Goal: Transaction & Acquisition: Obtain resource

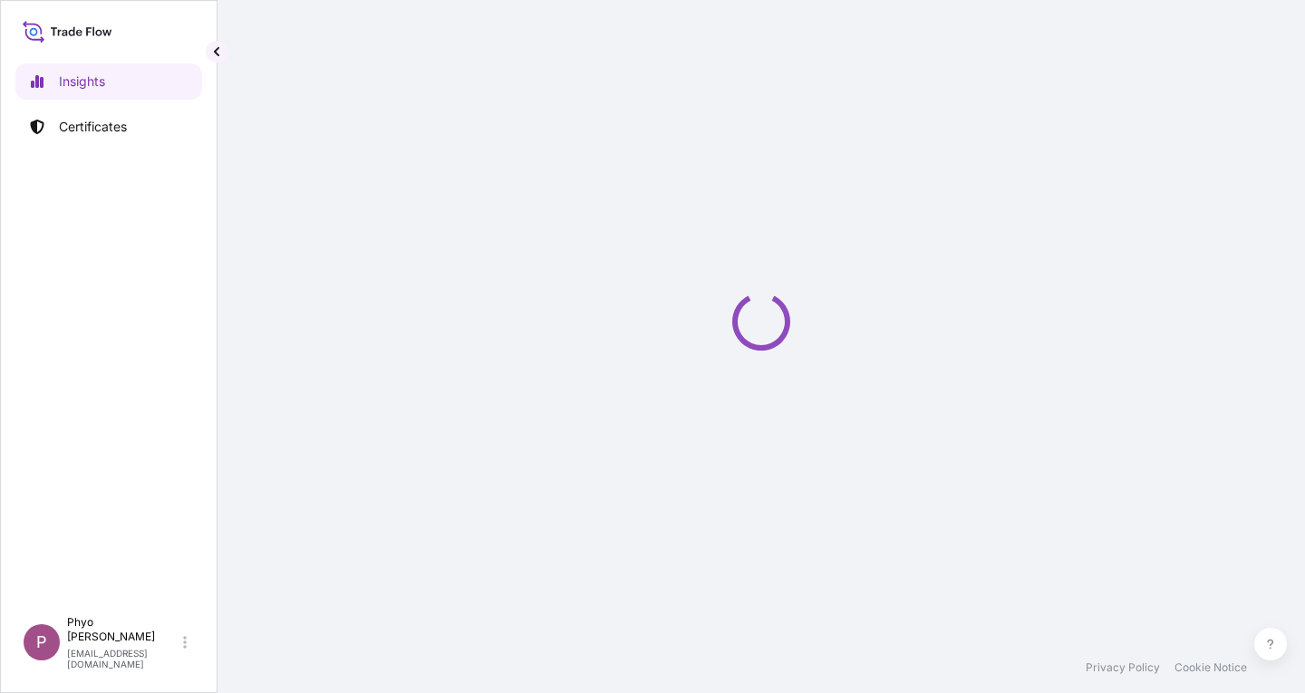
select select "2025"
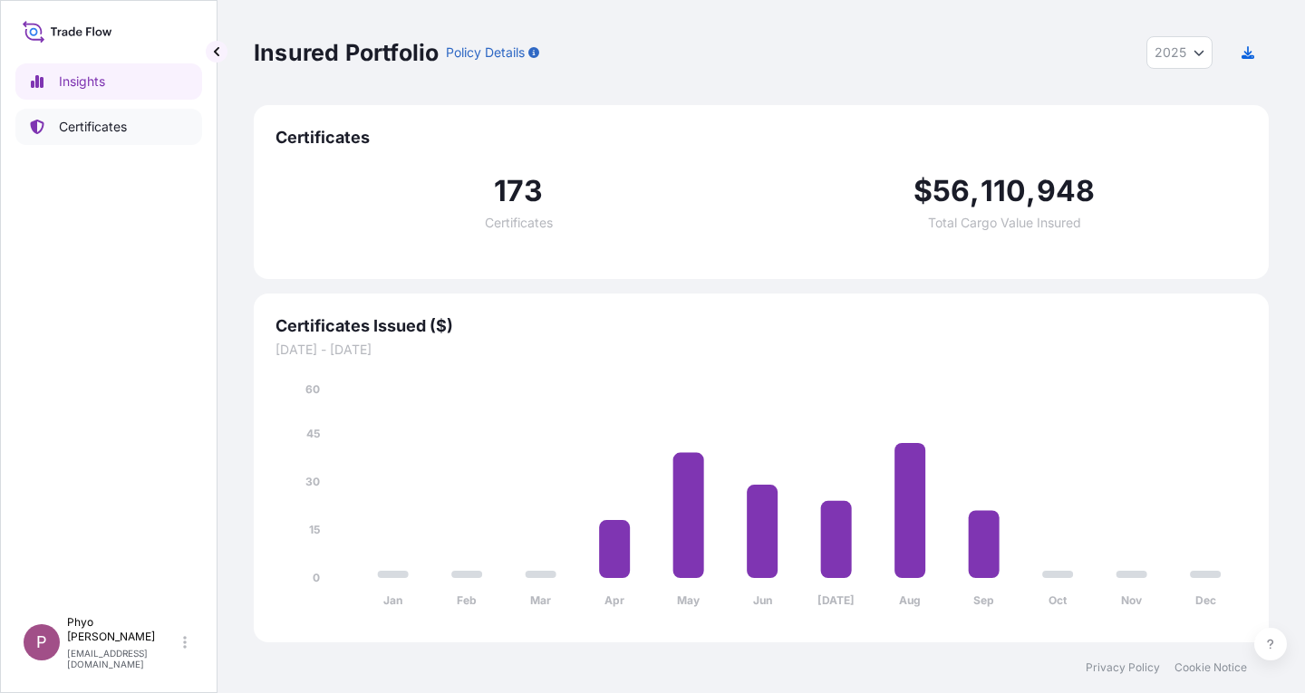
click at [61, 130] on p "Certificates" at bounding box center [93, 127] width 68 height 18
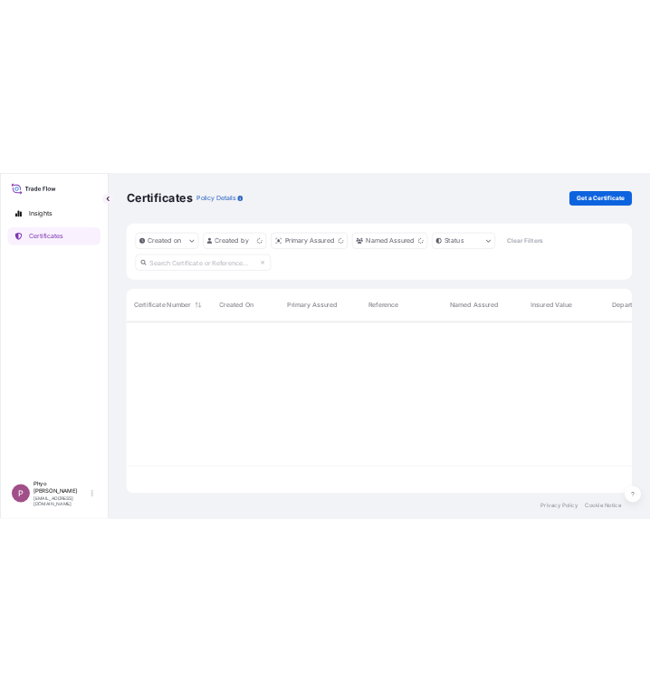
scroll to position [342, 1001]
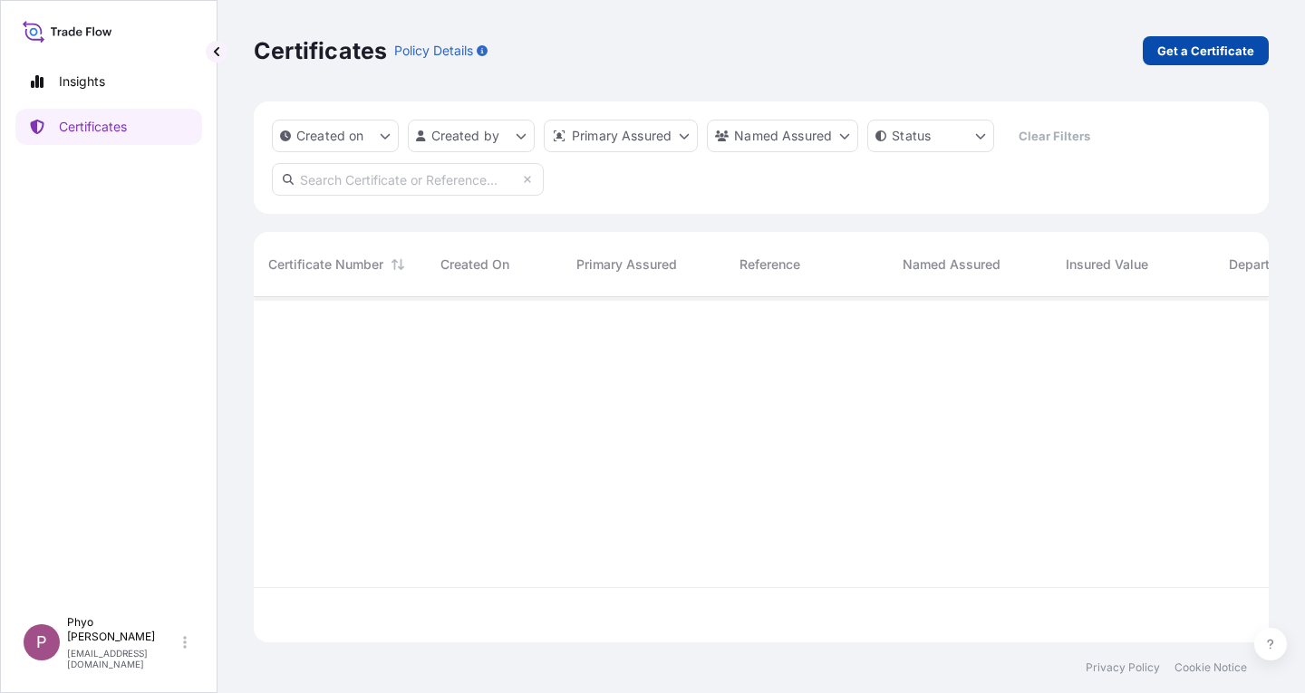
click at [1188, 53] on p "Get a Certificate" at bounding box center [1205, 51] width 97 height 18
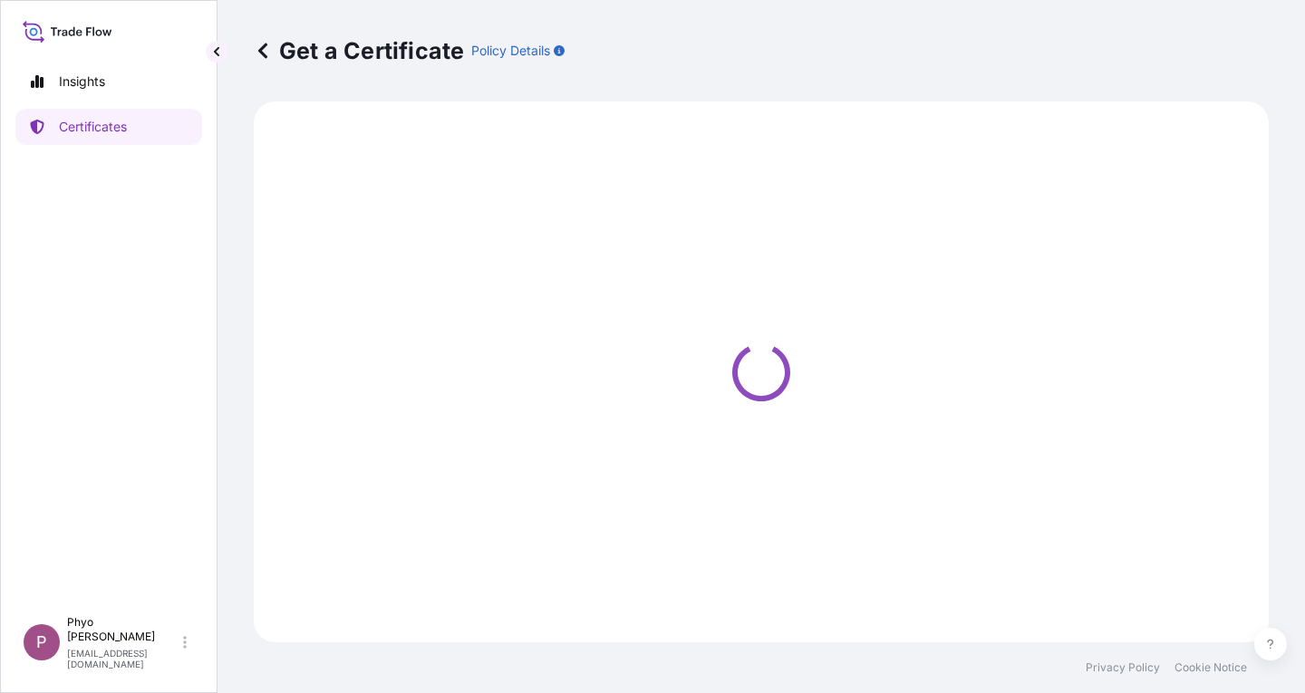
select select "Sea"
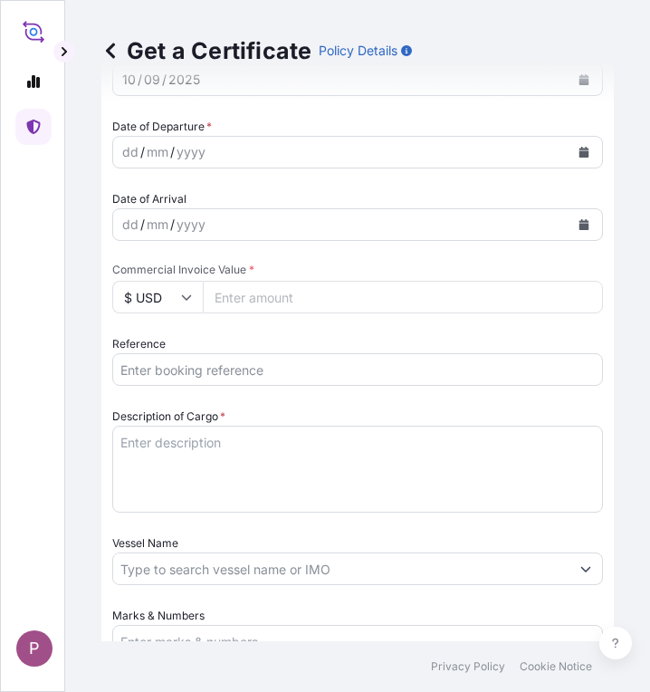
scroll to position [634, 0]
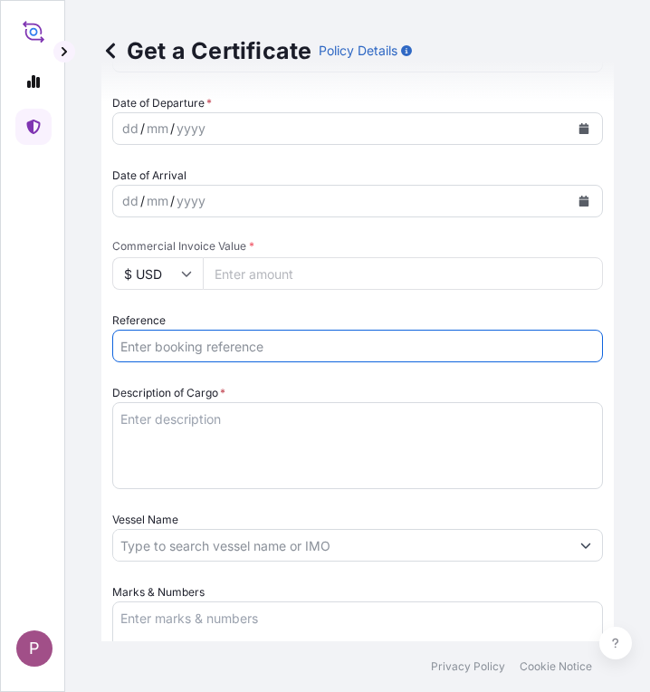
click at [194, 347] on input "Reference" at bounding box center [357, 346] width 491 height 33
paste input "SITDSHRGP094820"
drag, startPoint x: 243, startPoint y: 351, endPoint x: 93, endPoint y: 351, distance: 149.5
click at [93, 351] on div "Get a Certificate Policy Details Route Details Cover door to port - Add loading…" at bounding box center [357, 320] width 585 height 641
paste input "TTF-2025136"
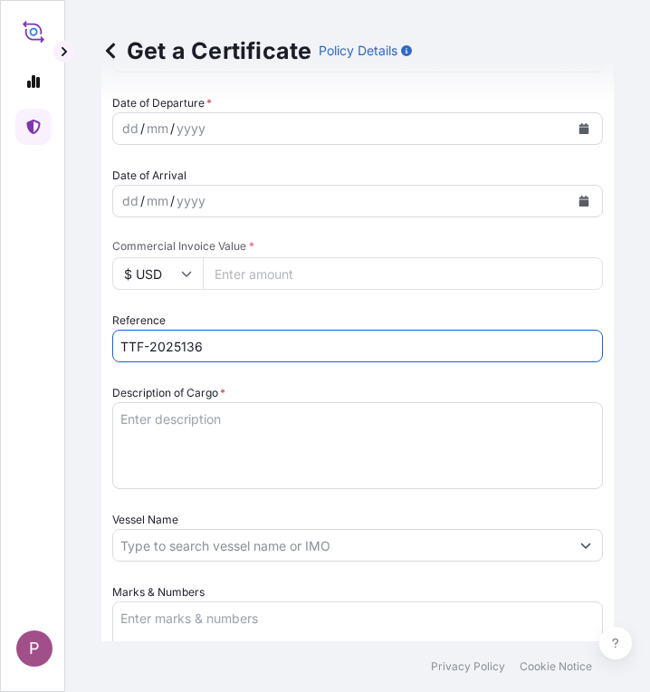
type input "TTF-2025136,CNA0278432"
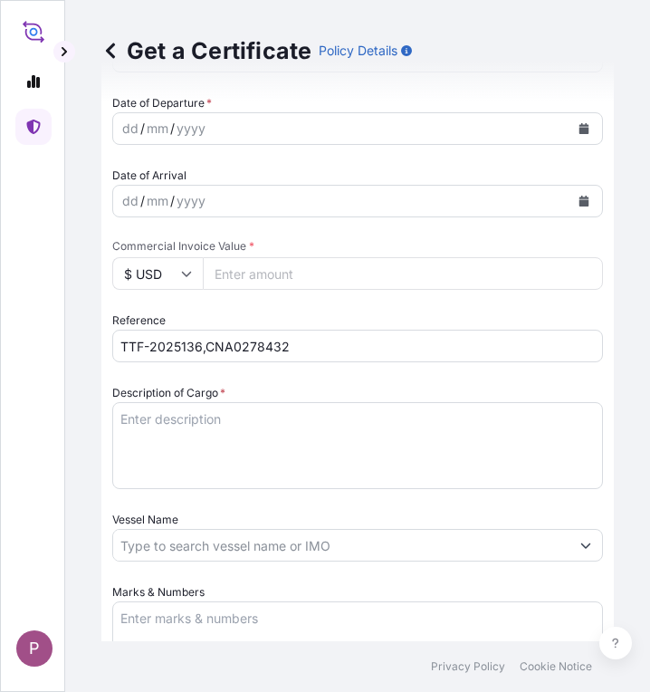
click at [175, 412] on textarea "Description of Cargo *" at bounding box center [357, 445] width 491 height 87
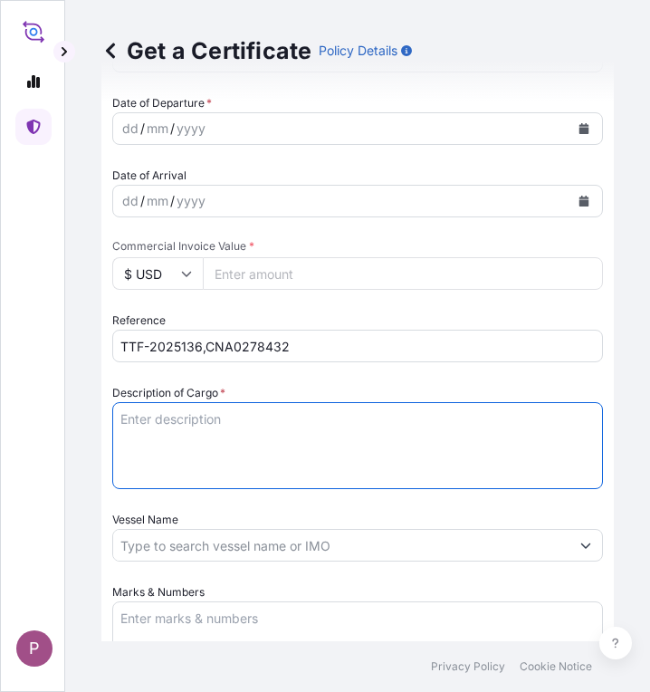
paste textarea "Myanma Awba Industries Co.,Ltd [STREET_ADDRESS][PERSON_NAME]."
type textarea "Myanma Awba Industries Co.,Ltd [STREET_ADDRESS][PERSON_NAME]."
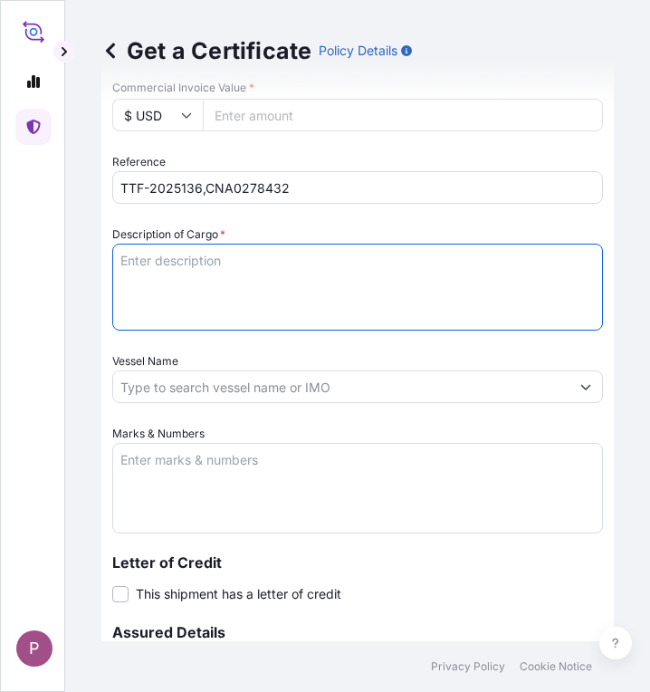
scroll to position [815, 0]
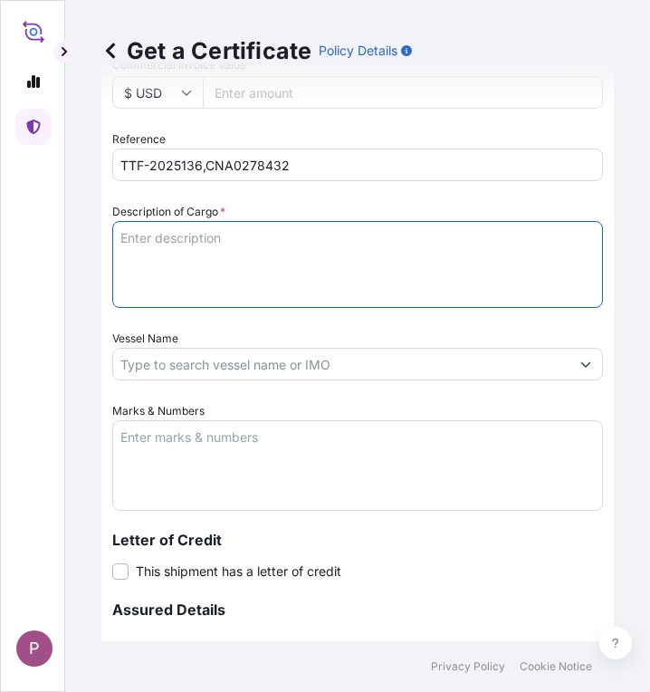
click at [188, 446] on textarea "Marks & Numbers" at bounding box center [357, 465] width 491 height 91
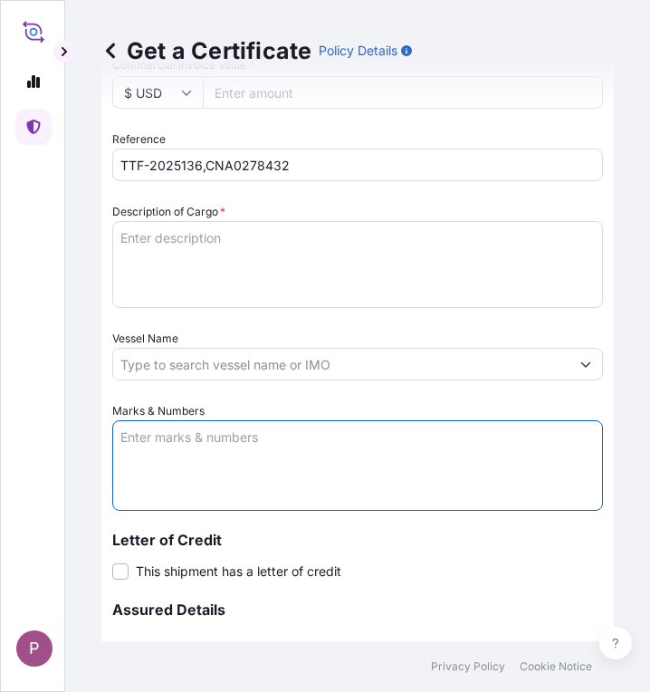
paste textarea "Myanma Awba Industries Co.,Ltd [STREET_ADDRESS][PERSON_NAME]."
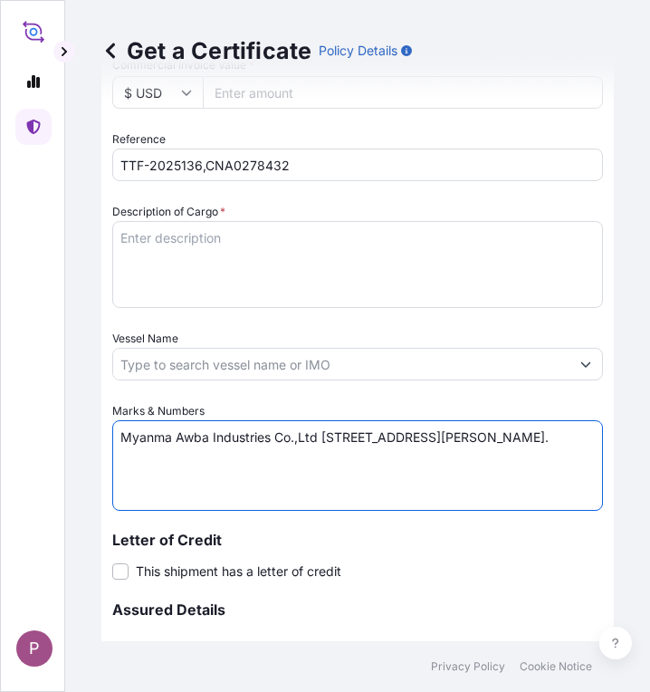
type textarea "Myanma Awba Industries Co.,Ltd [STREET_ADDRESS][PERSON_NAME]."
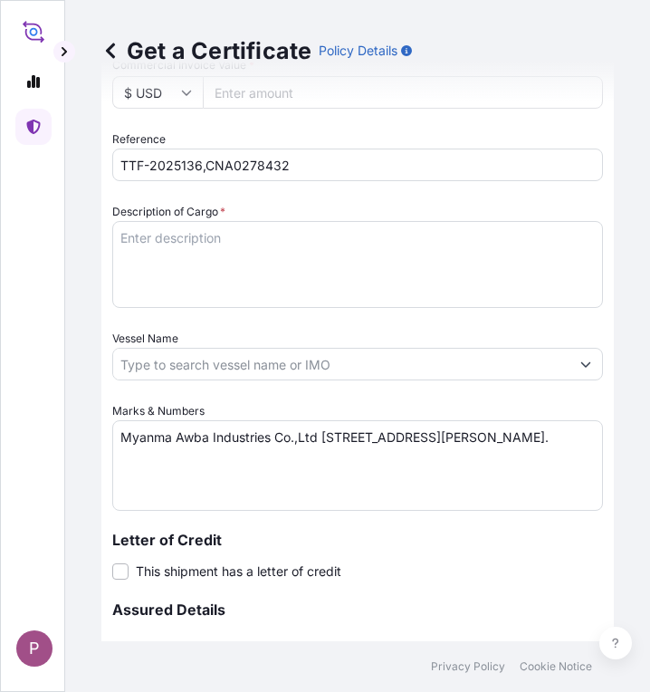
click at [163, 238] on textarea "Description of Cargo *" at bounding box center [357, 264] width 491 height 87
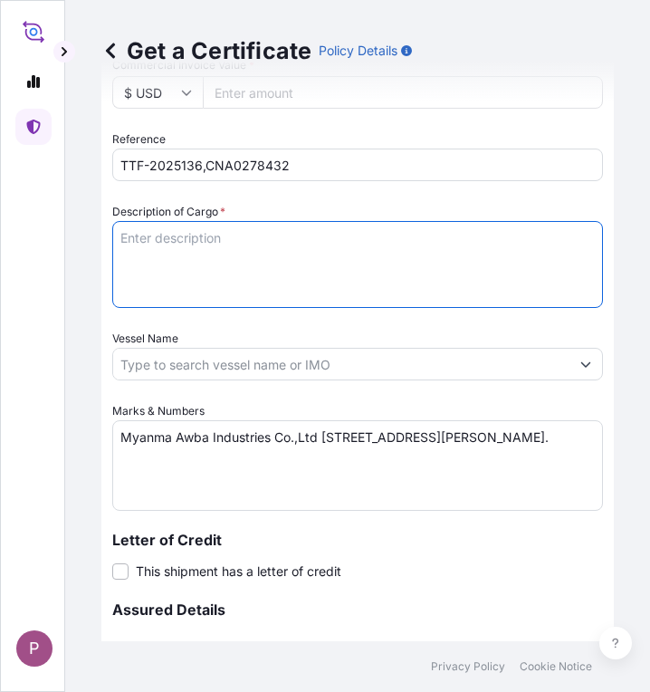
paste textarea "Fertilizer Kg 500,000.00 1.4590 729,500.00 Ammonium Sulphate Fertilizer N : 20.…"
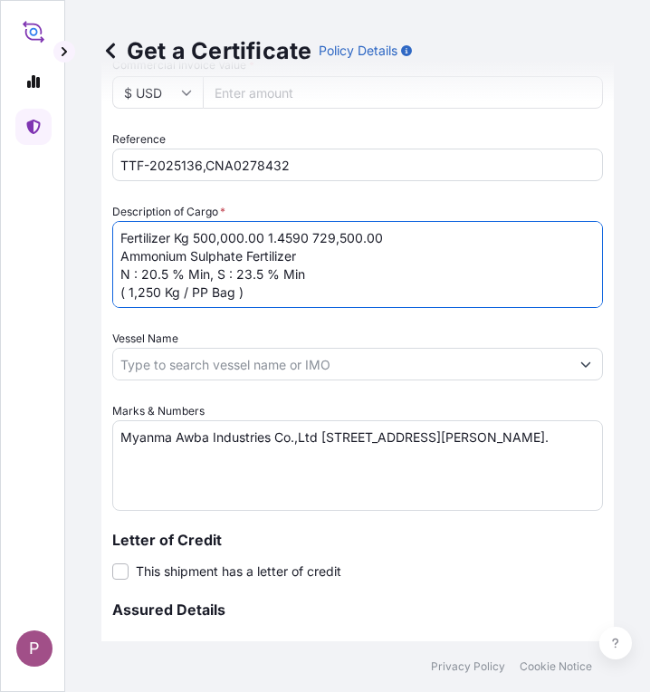
drag, startPoint x: 176, startPoint y: 239, endPoint x: 305, endPoint y: 239, distance: 129.5
click at [305, 239] on textarea "Fertilizer Kg 500,000.00 1.4590 729,500.00 Ammonium Sulphate Fertilizer N : 20.…" at bounding box center [357, 264] width 491 height 87
click at [294, 241] on textarea "Fertilizer 729,500.00 Ammonium Sulphate Fertilizer N : 20.5 % Min, S : 23.5 % M…" at bounding box center [357, 264] width 491 height 87
type textarea "Fertilizer Ammonium Sulphate Fertilizer N : 20.5 % Min, S : 23.5 % Min ( 1,250 …"
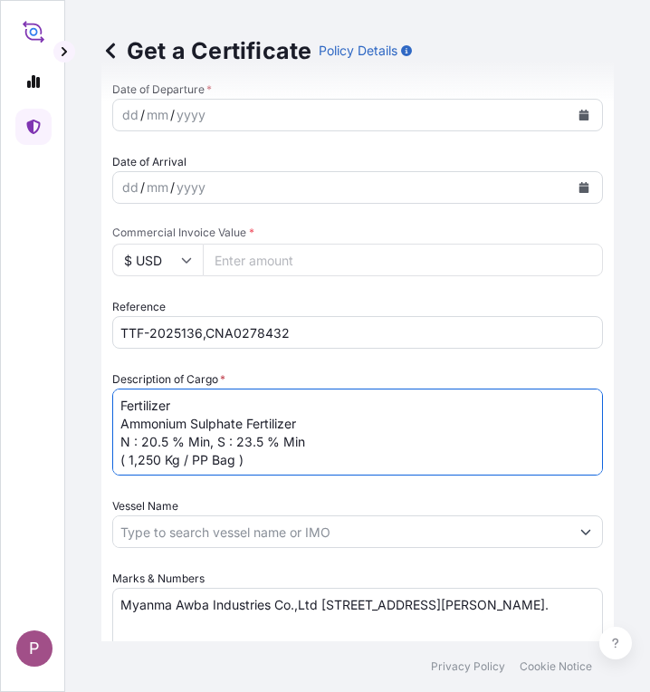
scroll to position [634, 0]
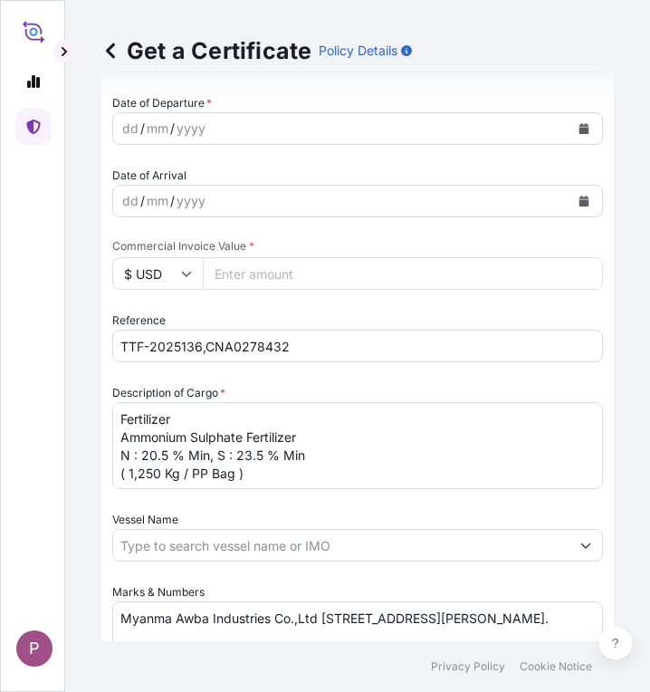
click at [255, 274] on input "Commercial Invoice Value *" at bounding box center [403, 273] width 400 height 33
paste input "802450"
type input "802450"
click at [169, 272] on input "$ USD" at bounding box center [157, 273] width 91 height 33
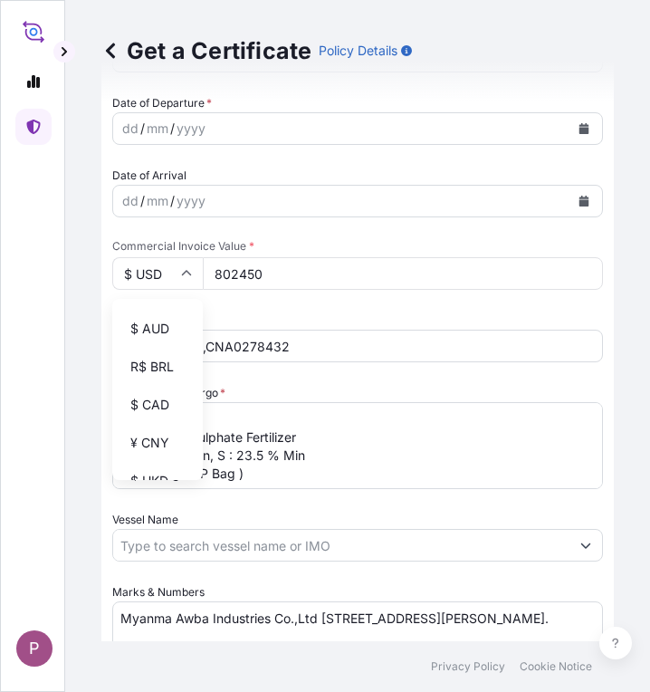
scroll to position [181, 0]
click at [159, 425] on div "¥ CNY" at bounding box center [158, 408] width 76 height 34
type input "¥ CNY"
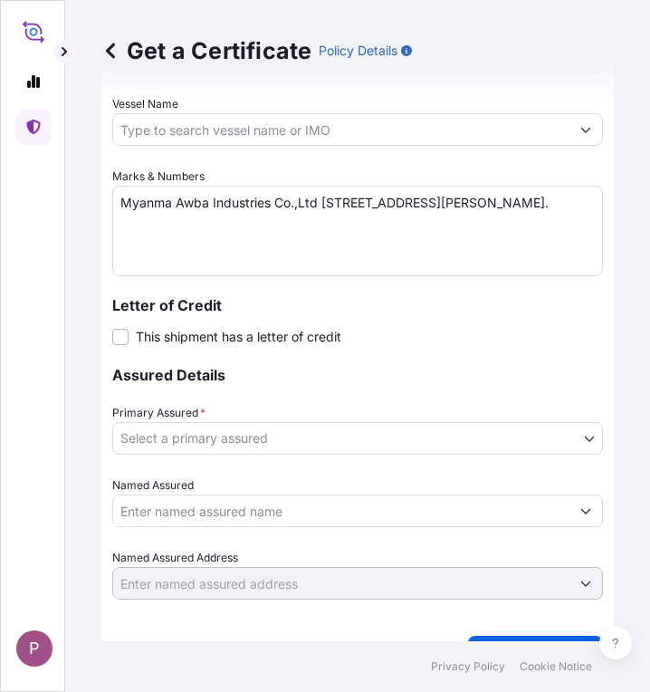
scroll to position [1087, 0]
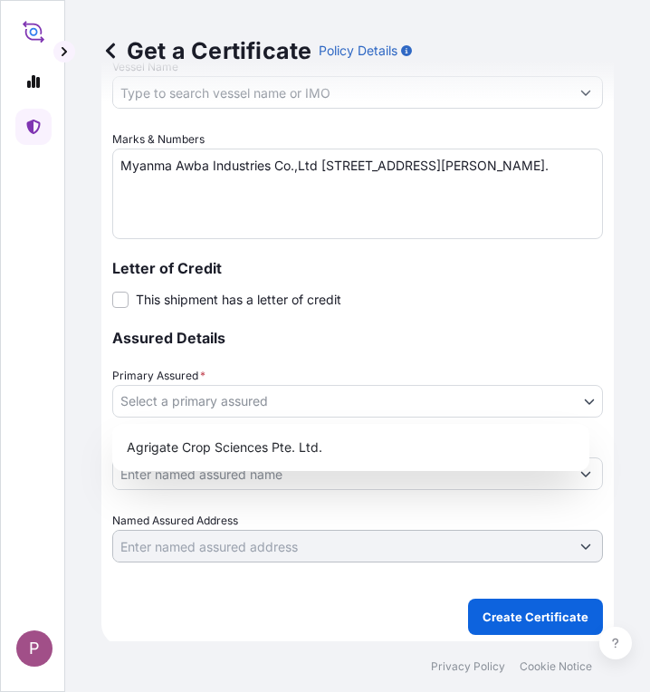
click at [322, 405] on body "P Get a Certificate Policy Details Route Details Cover door to port - Add loadi…" at bounding box center [325, 346] width 650 height 692
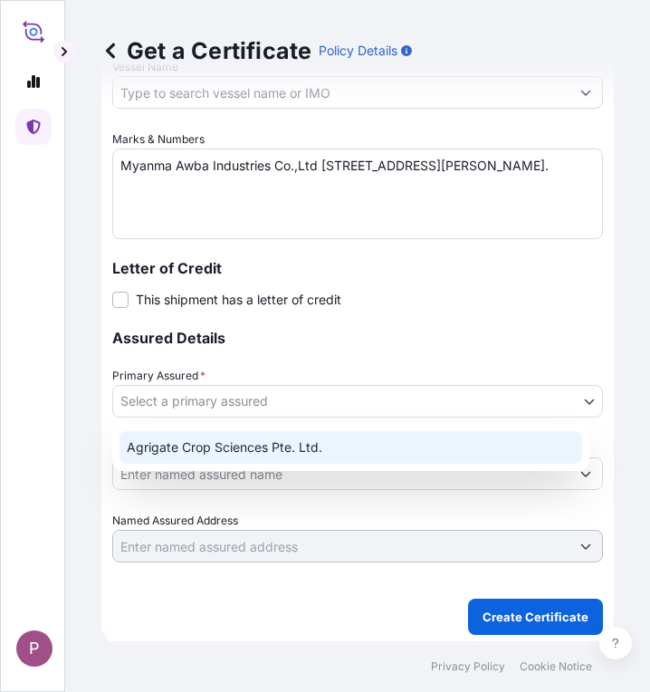
click at [316, 442] on div "Agrigate Crop Sciences Pte. Ltd." at bounding box center [351, 447] width 463 height 33
select select "31456"
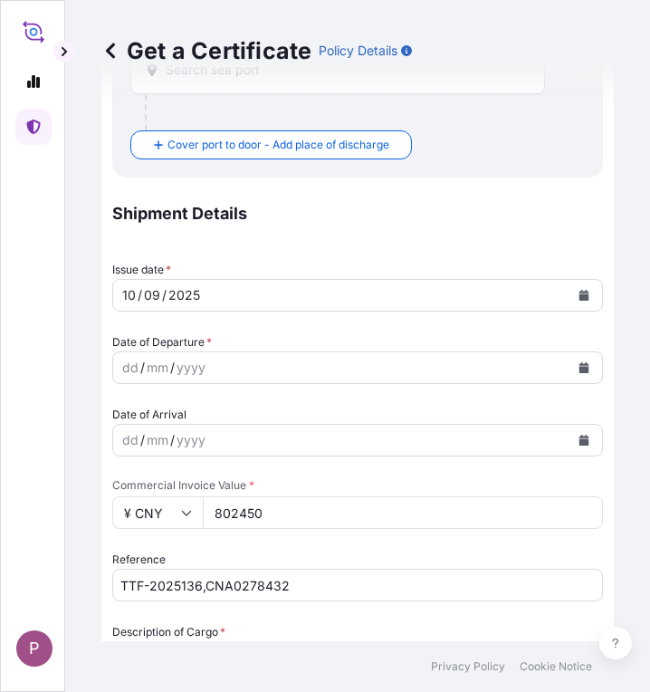
scroll to position [362, 0]
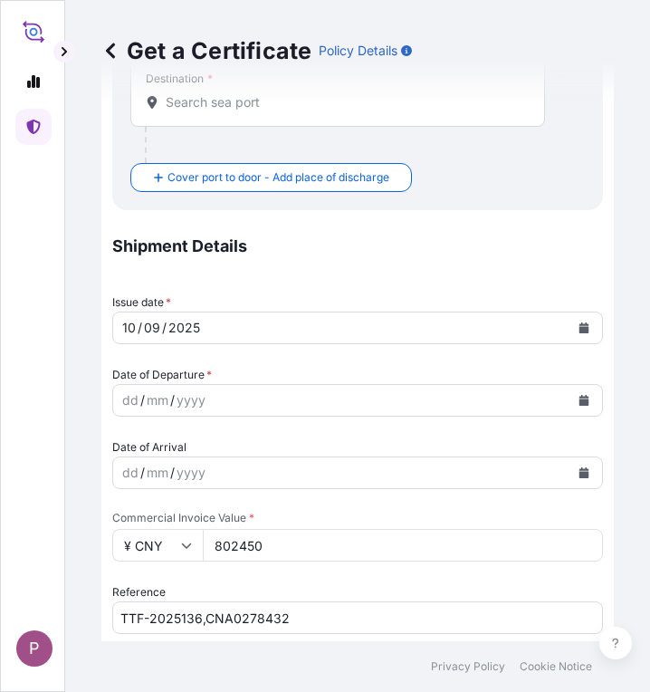
click at [399, 403] on div "dd / mm / yyyy" at bounding box center [341, 400] width 457 height 33
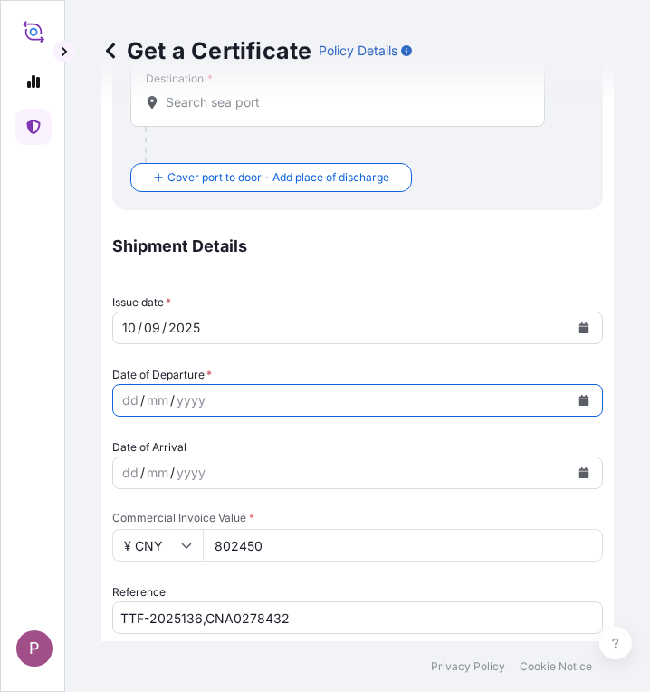
click at [580, 405] on icon "Calendar" at bounding box center [585, 400] width 10 height 11
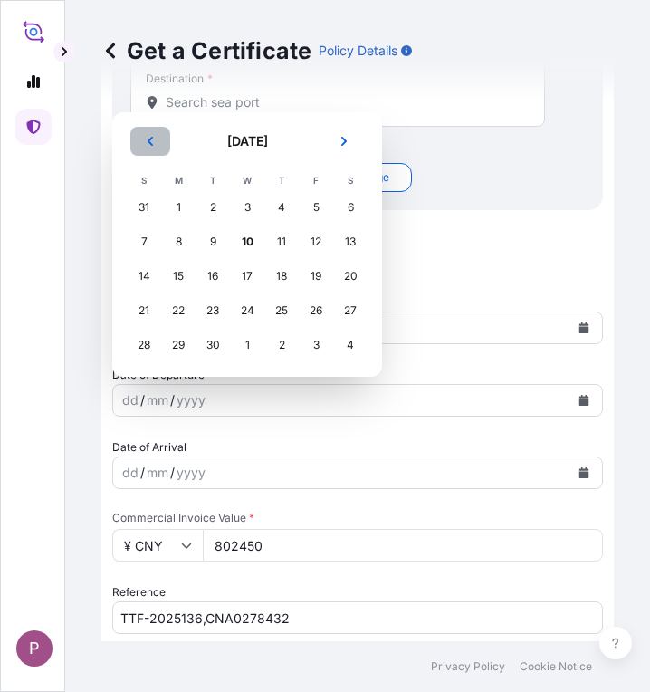
click at [146, 140] on icon "Previous" at bounding box center [150, 141] width 11 height 11
click at [146, 170] on th "S" at bounding box center [144, 180] width 34 height 20
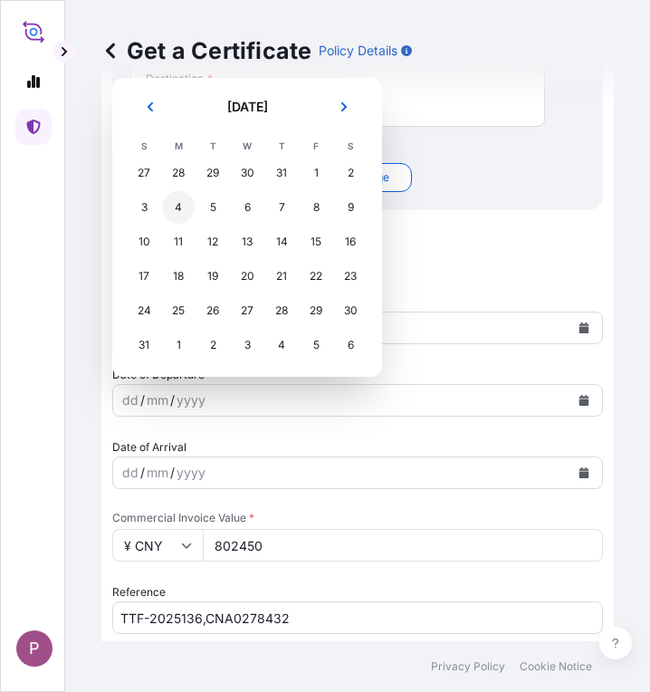
click at [181, 208] on div "4" at bounding box center [178, 207] width 33 height 33
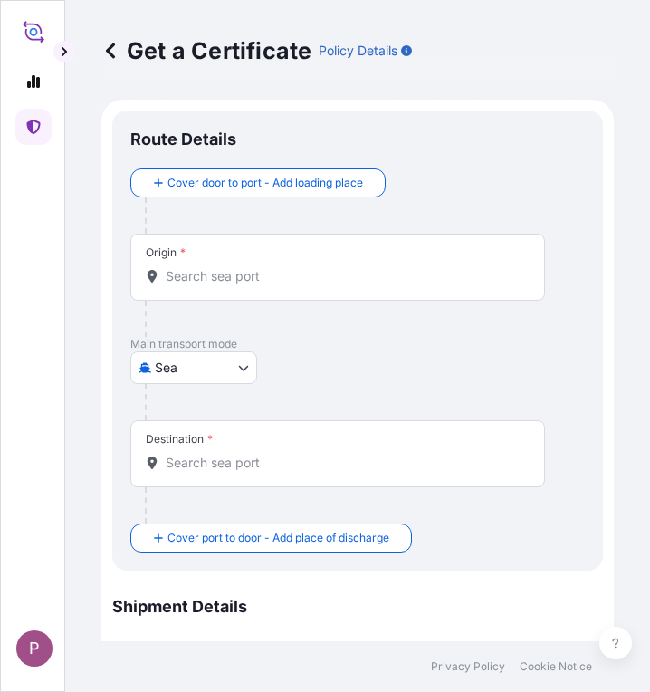
scroll to position [0, 0]
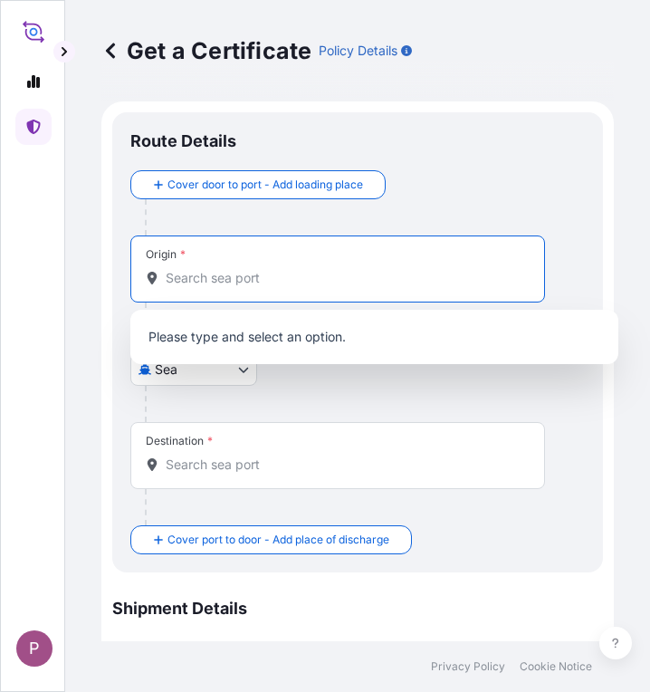
click at [199, 281] on input "Origin *" at bounding box center [344, 278] width 357 height 18
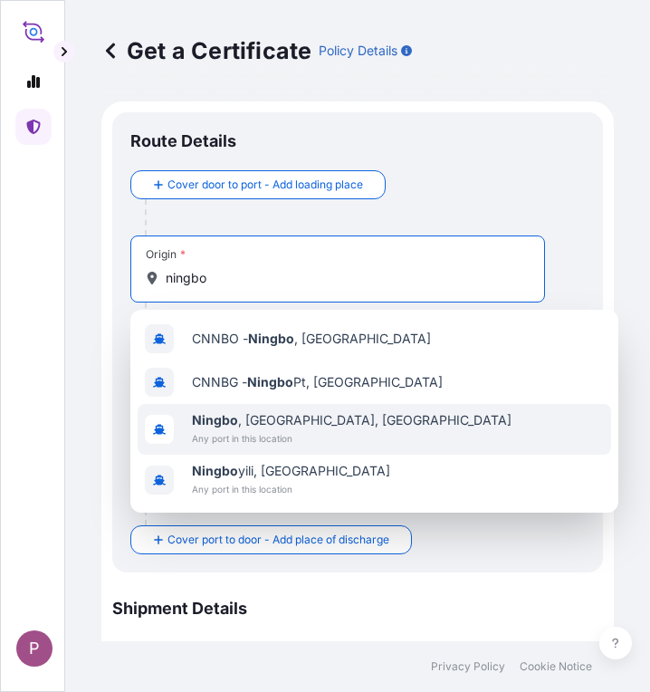
click at [347, 424] on div "[GEOGRAPHIC_DATA] , [GEOGRAPHIC_DATA], [GEOGRAPHIC_DATA] Any port in this locat…" at bounding box center [375, 429] width 474 height 51
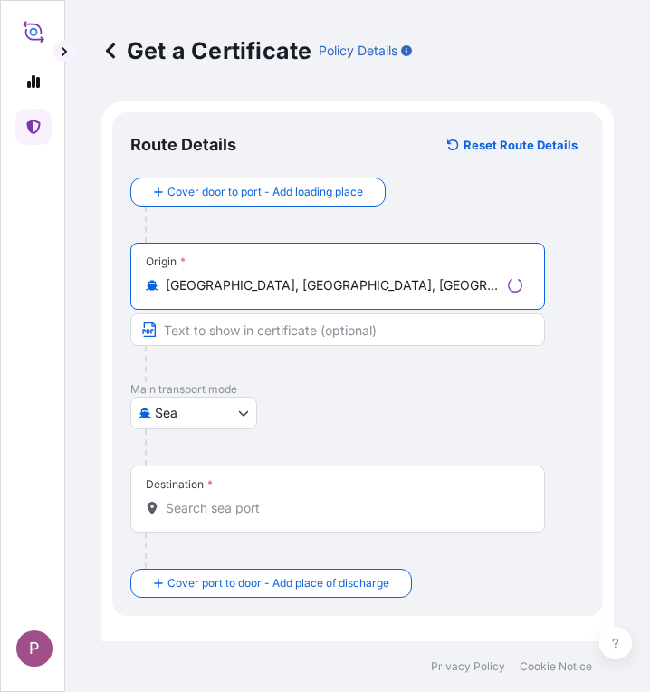
type input "[GEOGRAPHIC_DATA], [GEOGRAPHIC_DATA], [GEOGRAPHIC_DATA]"
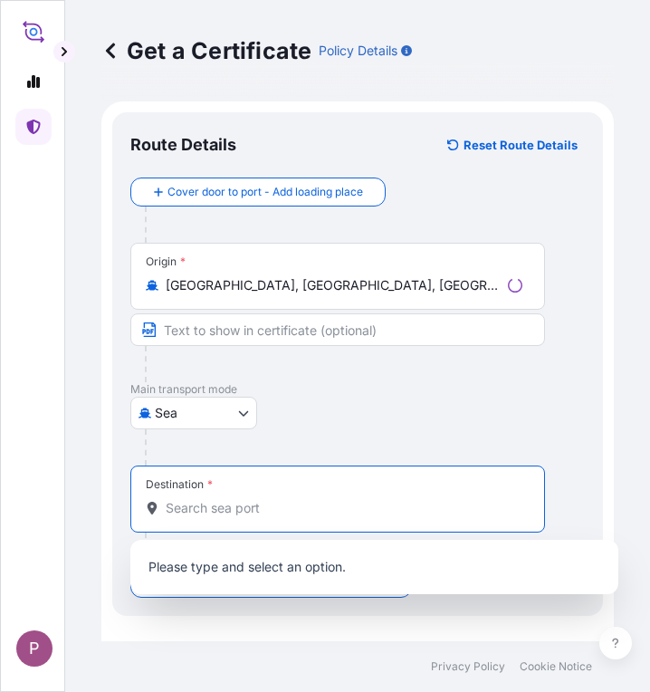
click at [199, 507] on input "Destination *" at bounding box center [344, 508] width 357 height 18
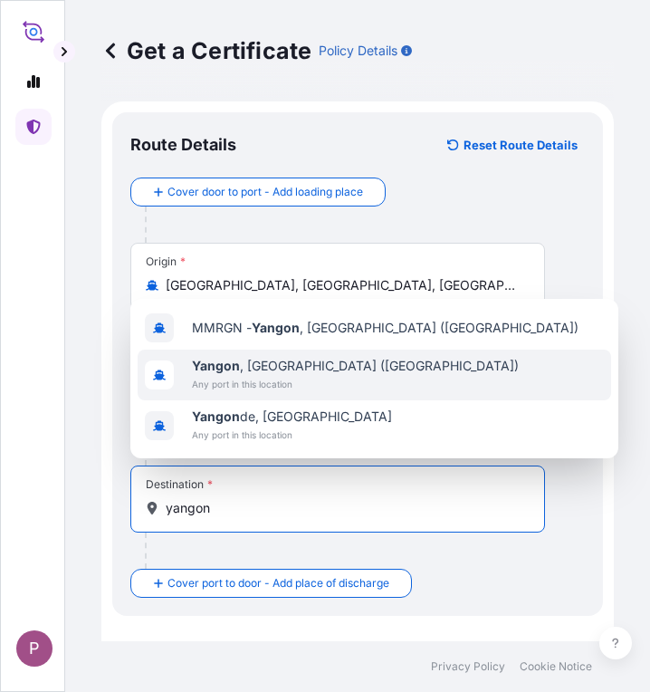
click at [245, 379] on span "Any port in this location" at bounding box center [355, 384] width 327 height 18
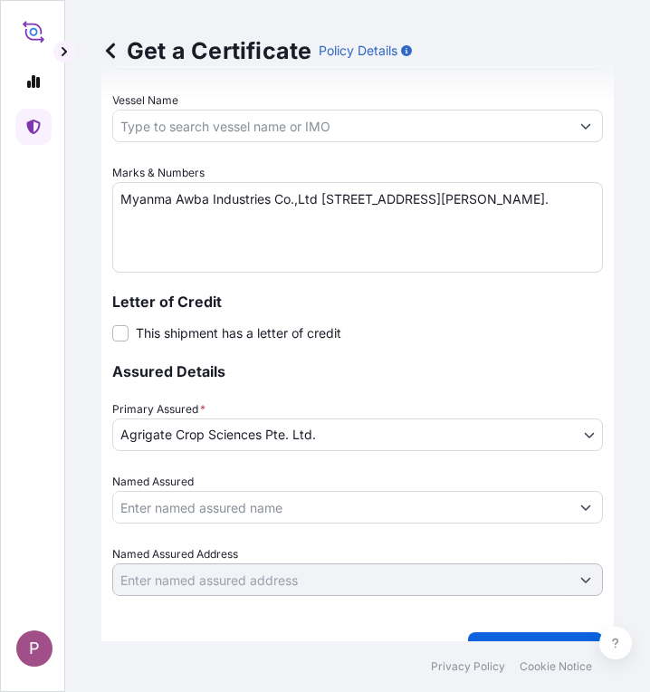
scroll to position [1170, 0]
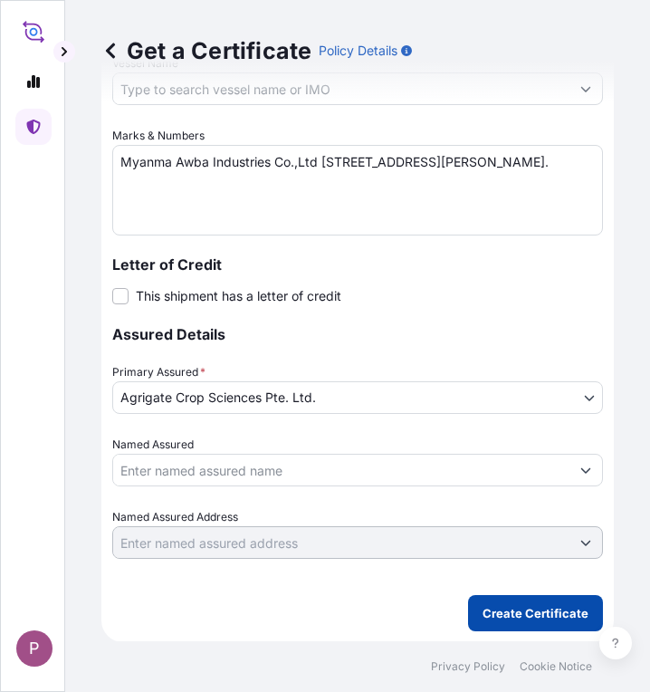
type input "[GEOGRAPHIC_DATA], [GEOGRAPHIC_DATA] ([GEOGRAPHIC_DATA])"
click at [525, 619] on p "Create Certificate" at bounding box center [536, 613] width 106 height 18
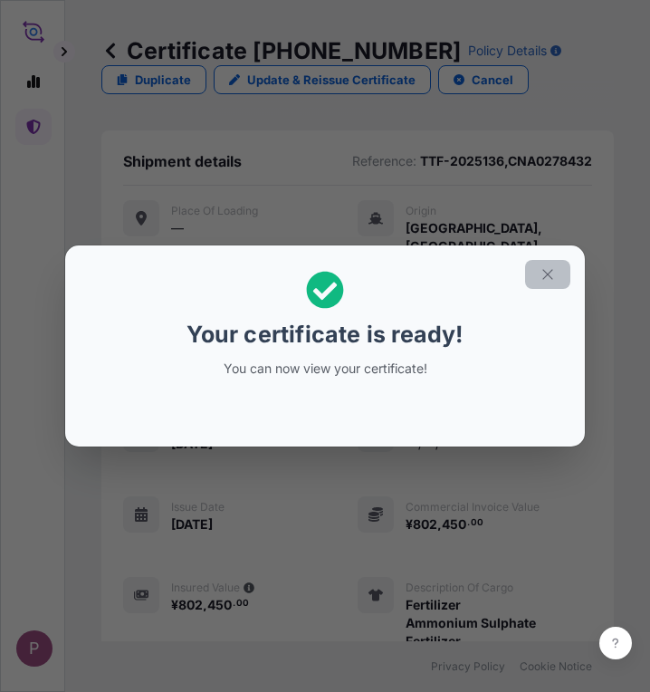
click at [551, 270] on icon "button" at bounding box center [548, 274] width 16 height 16
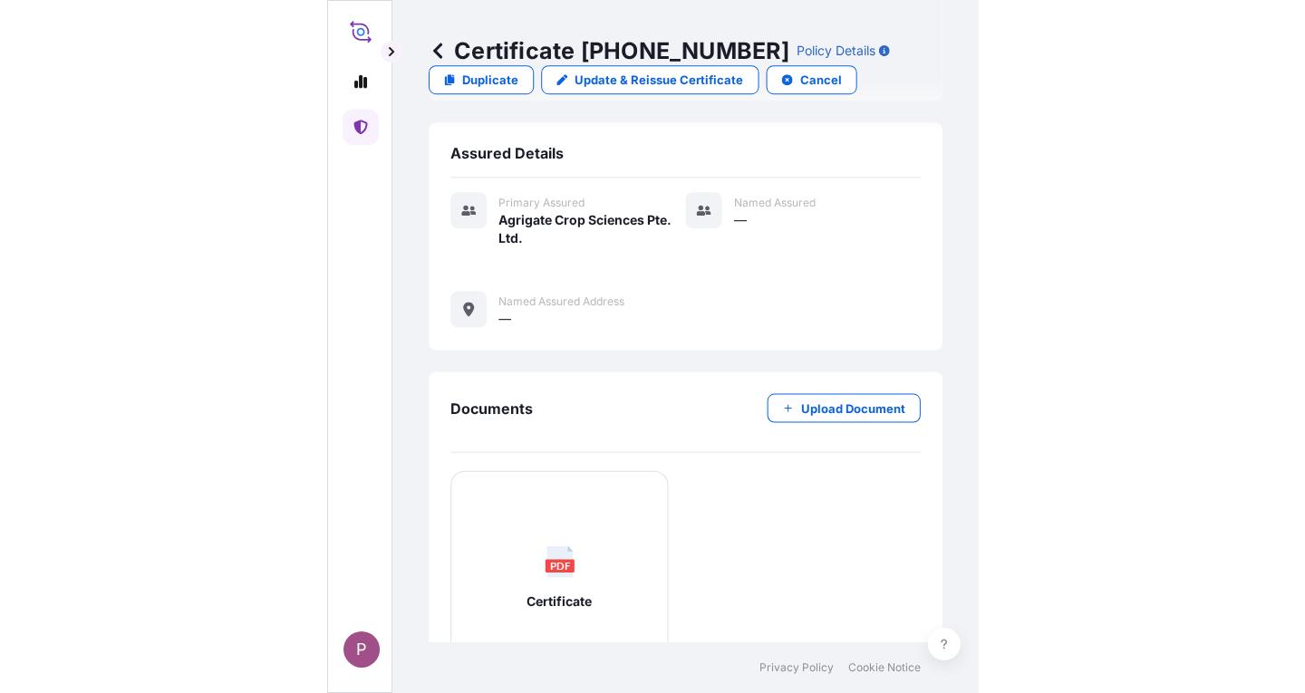
scroll to position [807, 0]
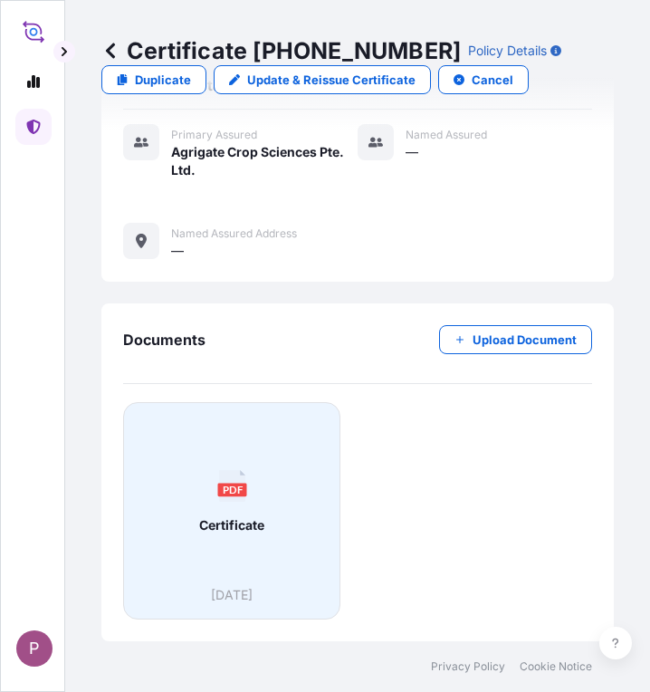
click at [259, 517] on span "Certificate" at bounding box center [231, 525] width 65 height 18
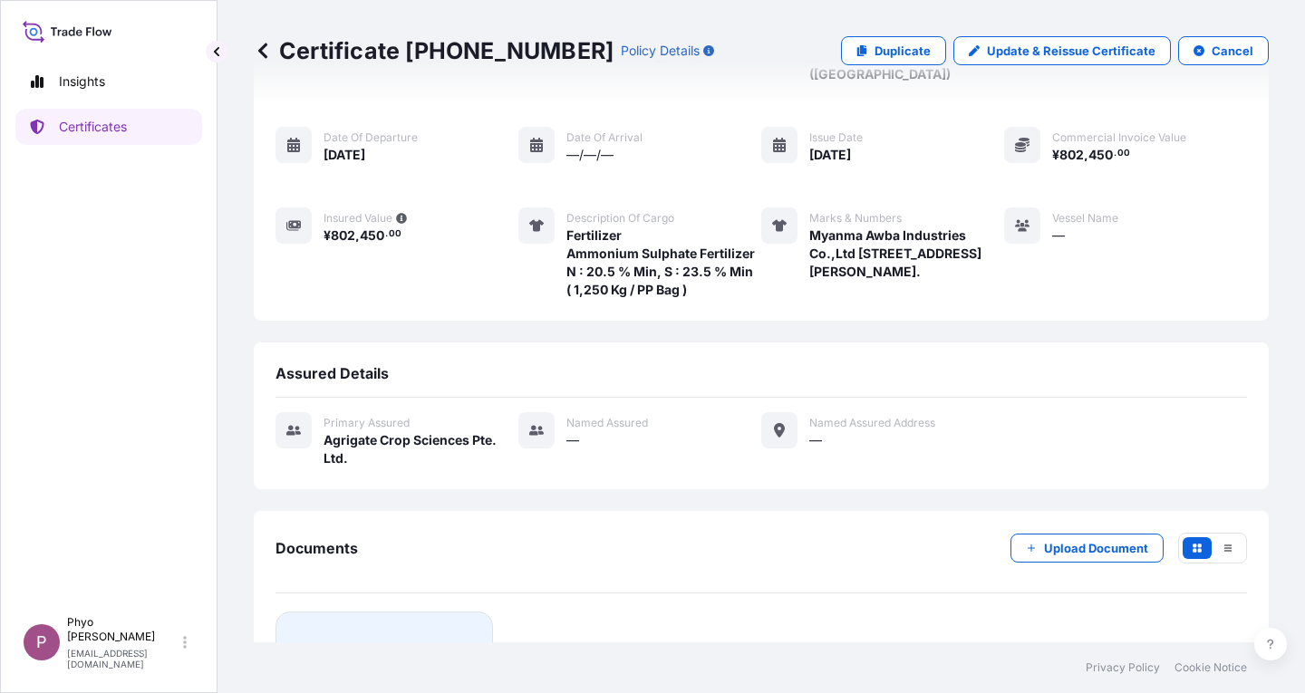
scroll to position [197, 0]
